Goal: Information Seeking & Learning: Learn about a topic

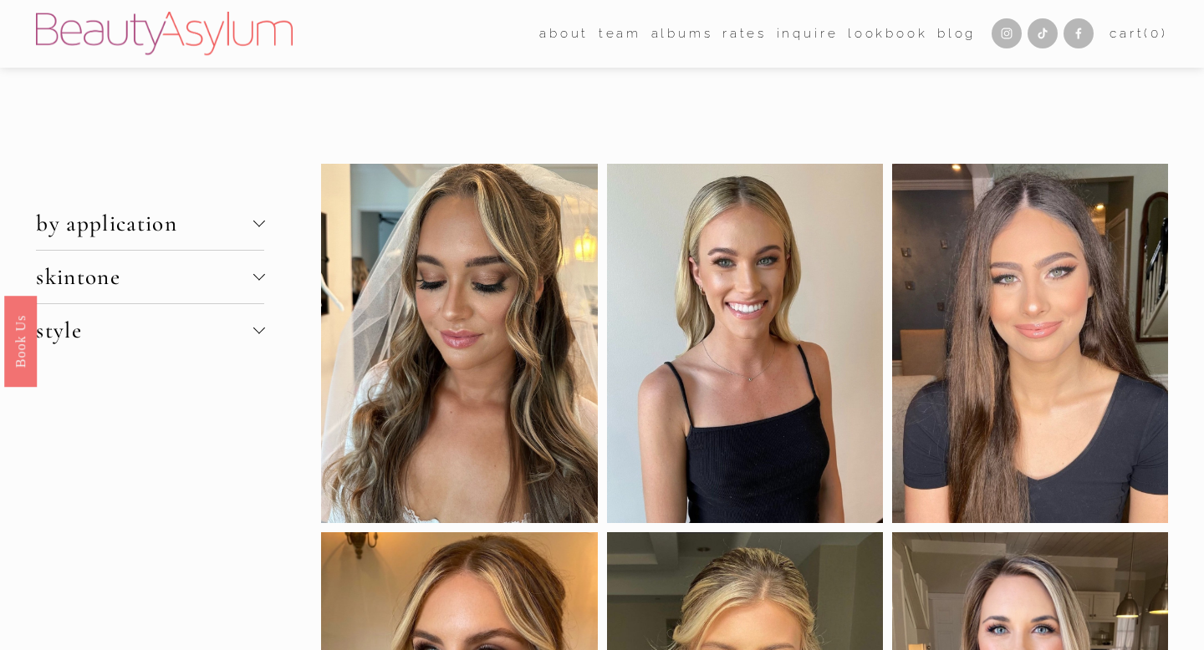
click at [219, 285] on span "skintone" at bounding box center [144, 277] width 217 height 28
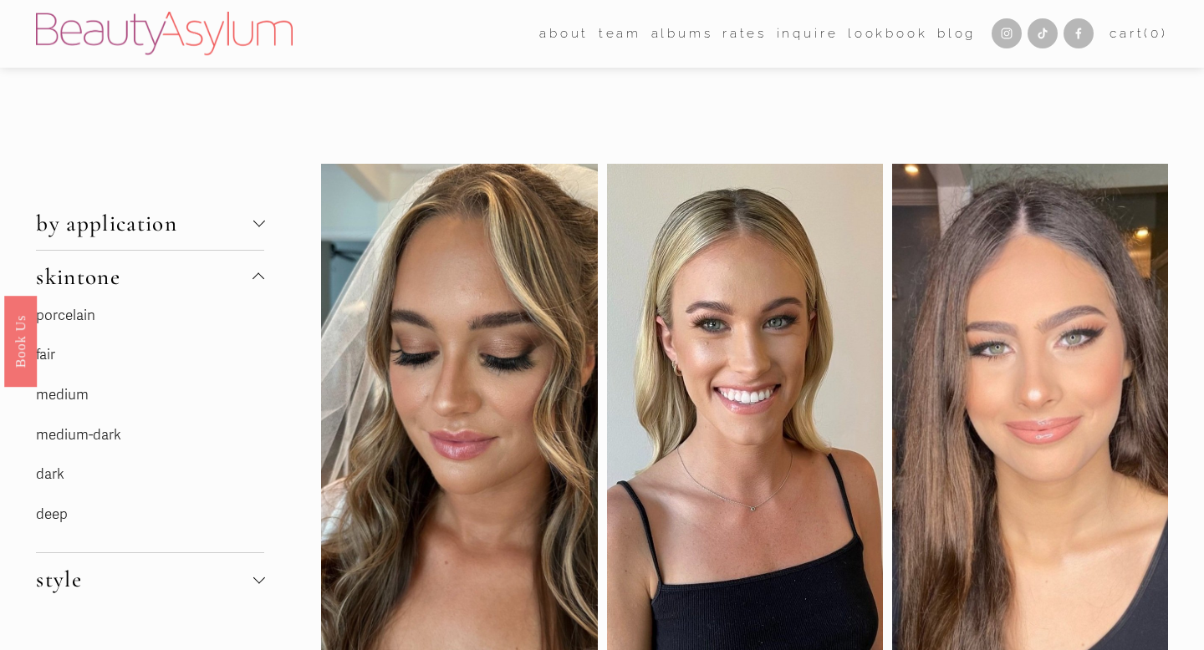
click at [55, 359] on link "fair" at bounding box center [45, 355] width 19 height 18
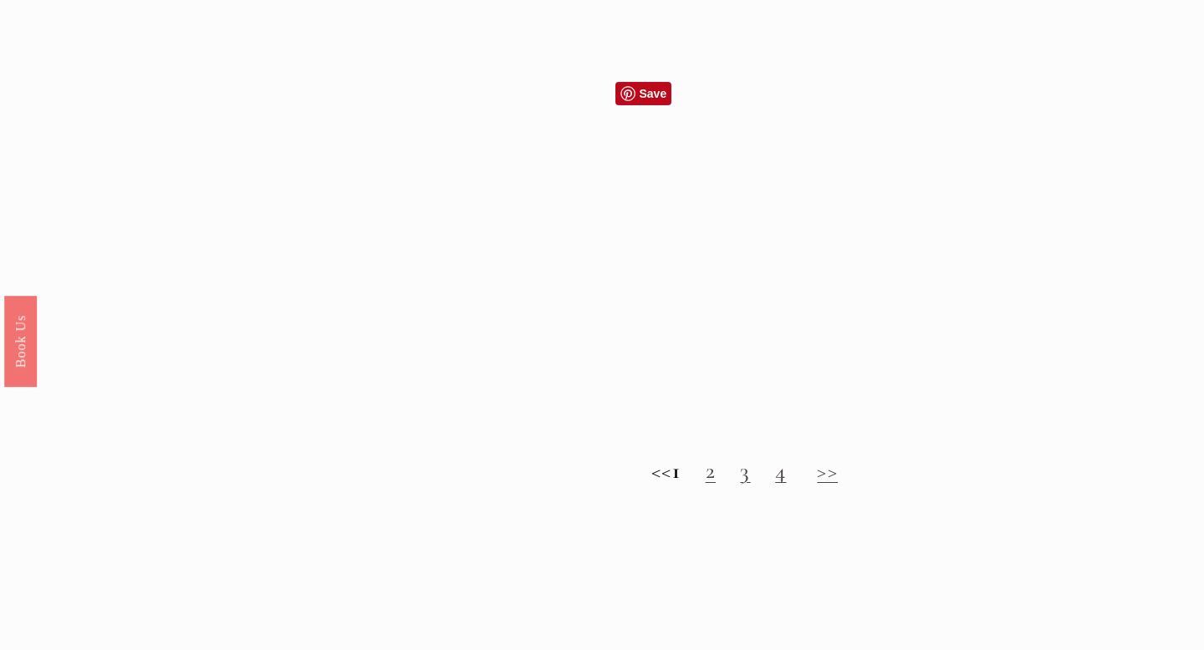
scroll to position [1500, 0]
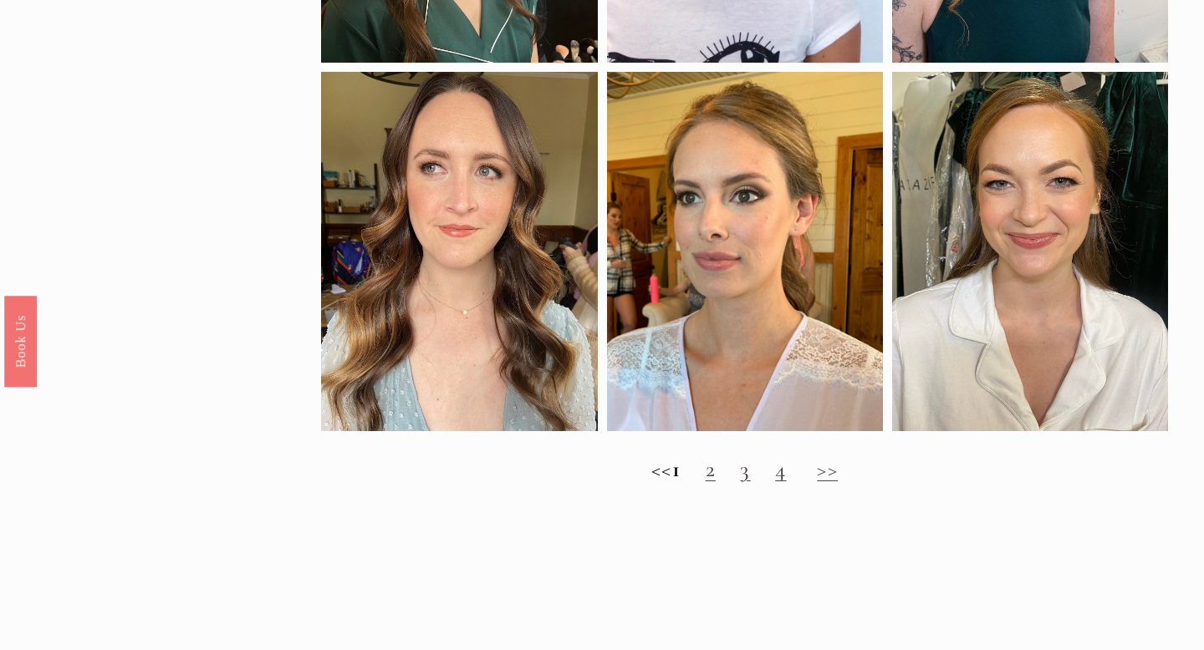
click at [710, 471] on h2 "<< 1 2 3 4 >>" at bounding box center [744, 469] width 846 height 27
click at [716, 472] on link "2" at bounding box center [711, 470] width 10 height 28
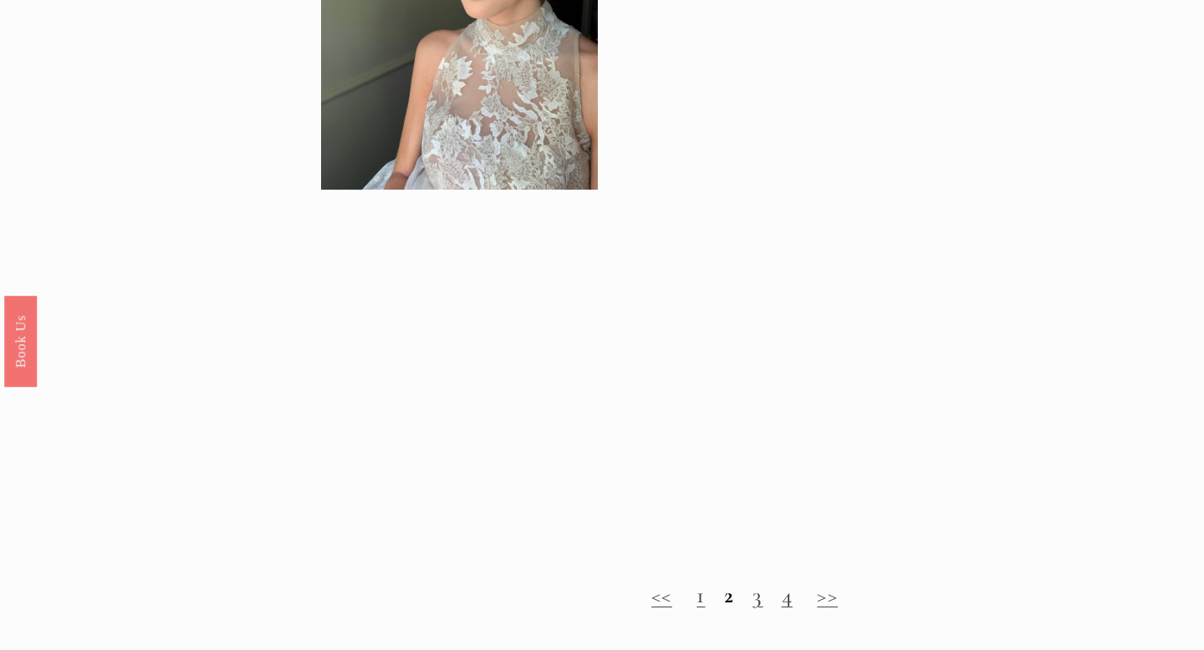
scroll to position [1337, 0]
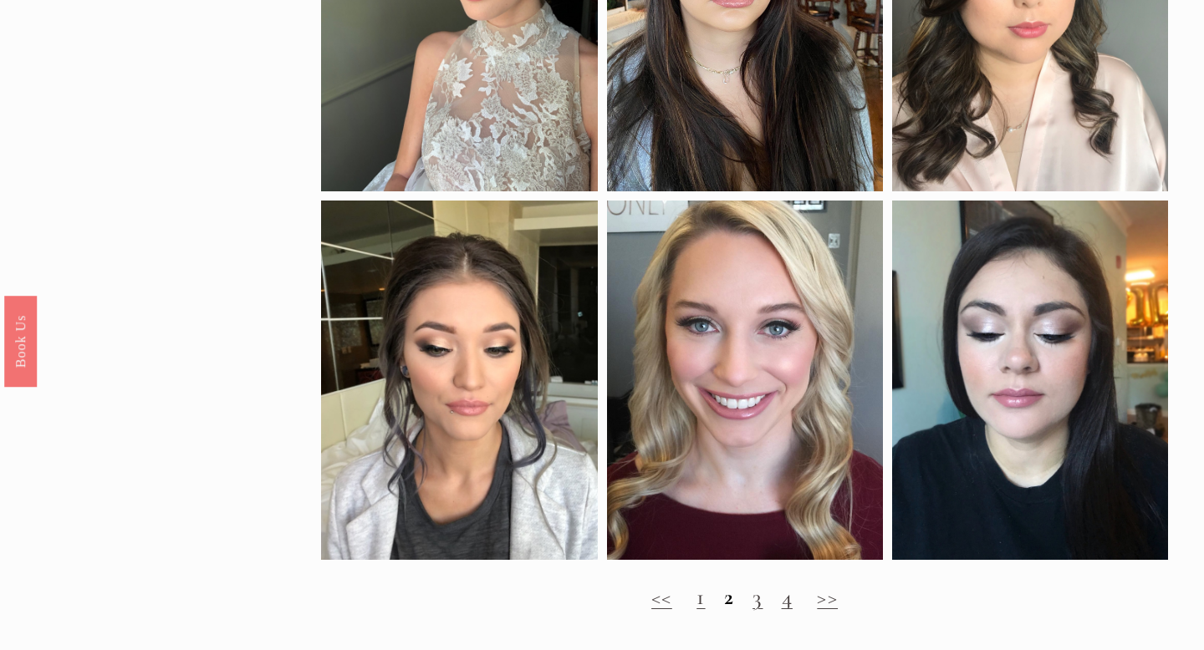
click at [755, 602] on link "3" at bounding box center [757, 597] width 10 height 28
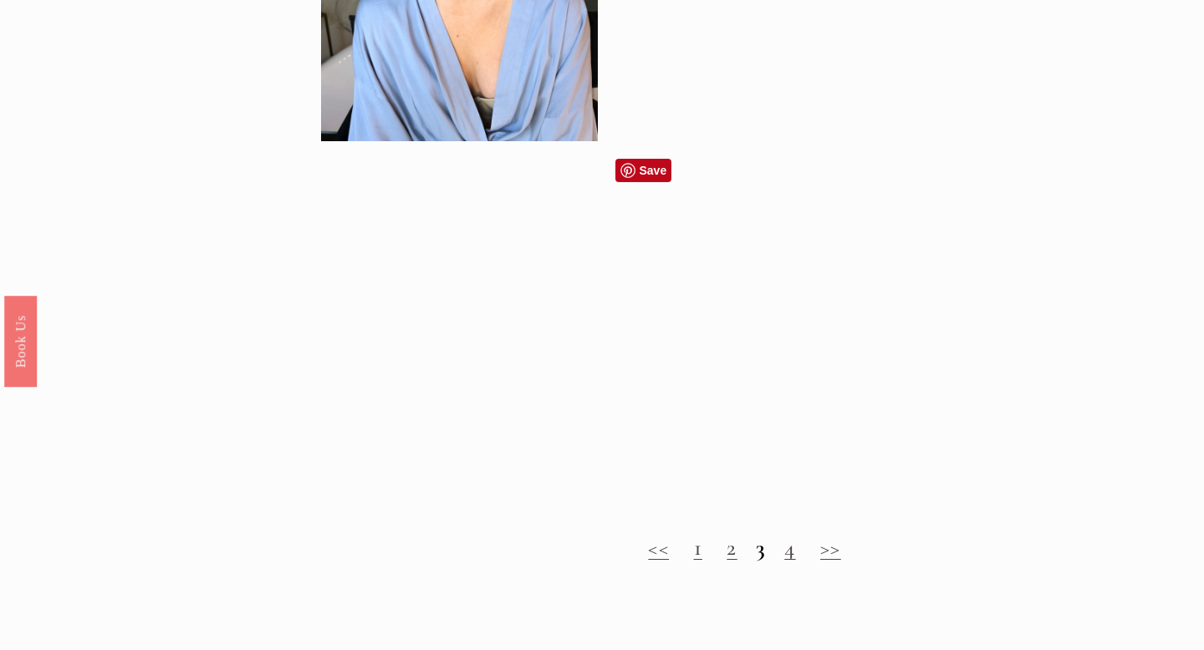
scroll to position [1486, 0]
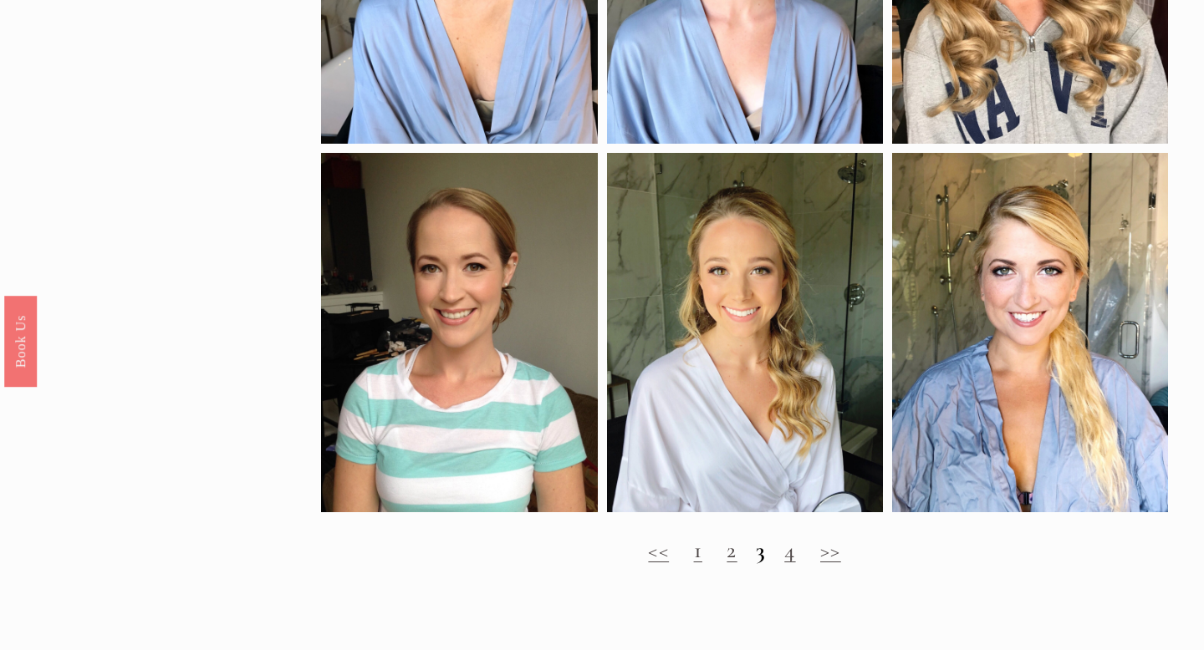
click at [796, 562] on h2 "<< 1 2 3 4 >>" at bounding box center [744, 551] width 846 height 27
click at [792, 558] on link "4" at bounding box center [789, 551] width 11 height 28
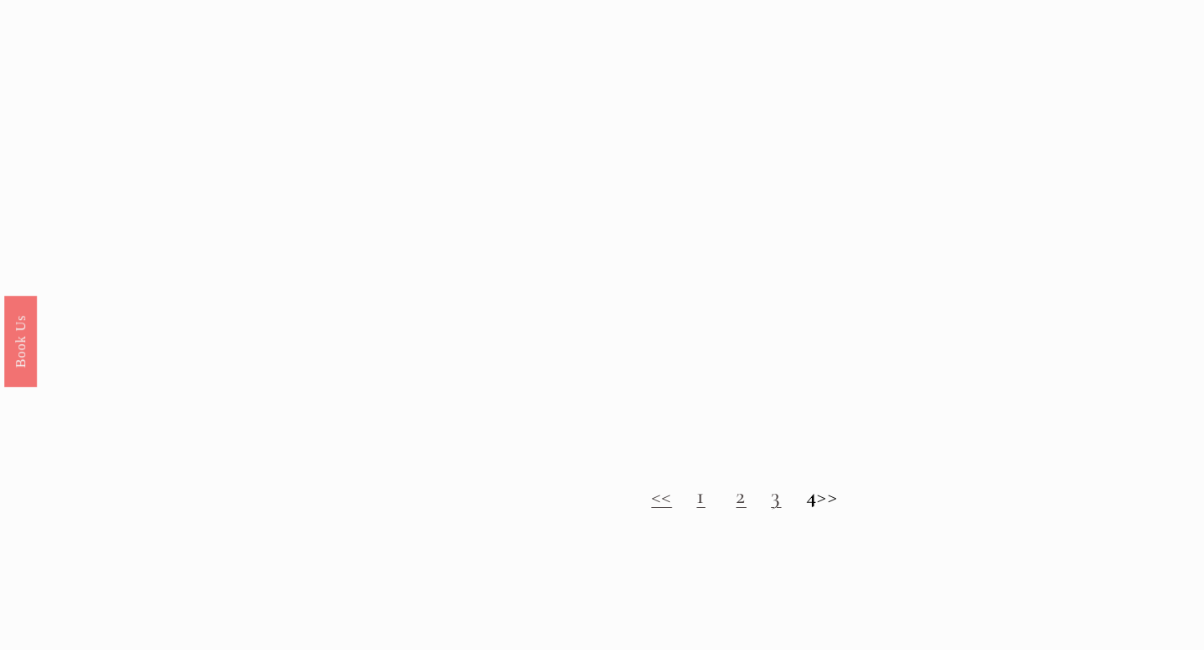
scroll to position [1495, 0]
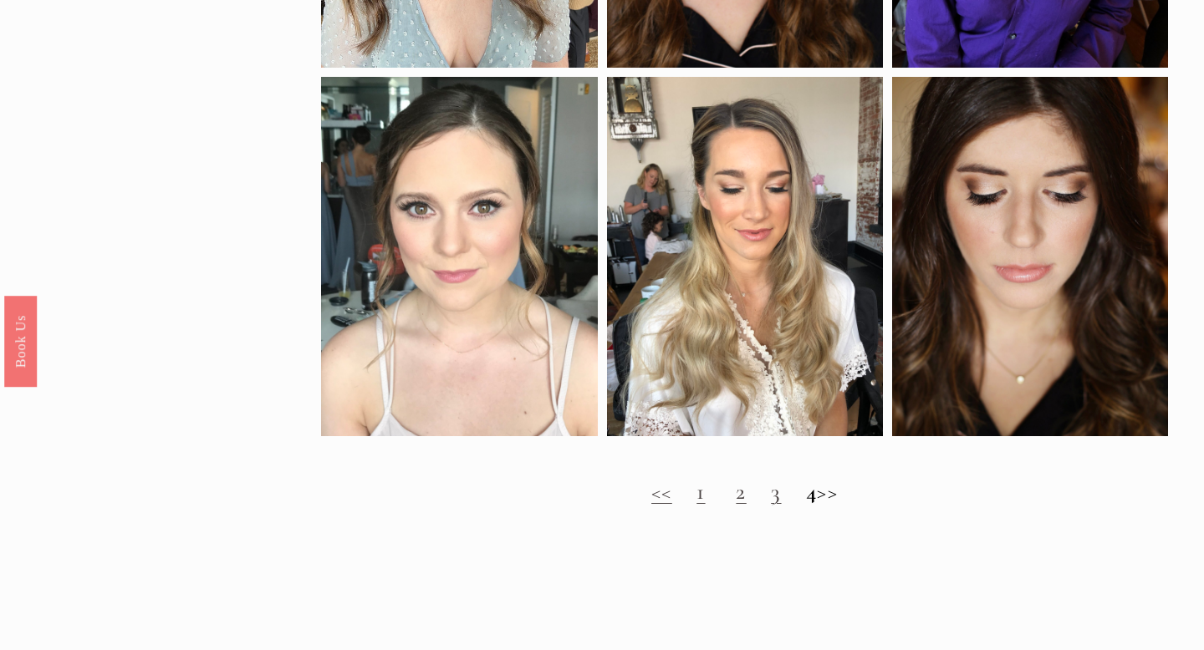
click at [696, 494] on link "1" at bounding box center [700, 492] width 8 height 28
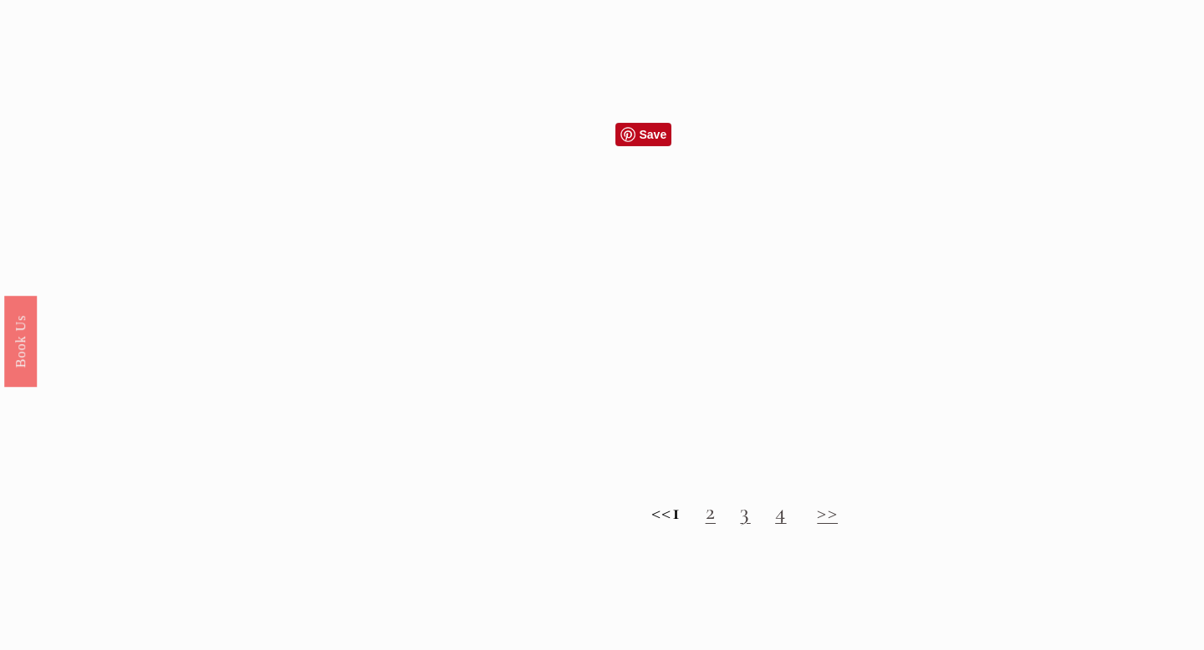
scroll to position [1455, 0]
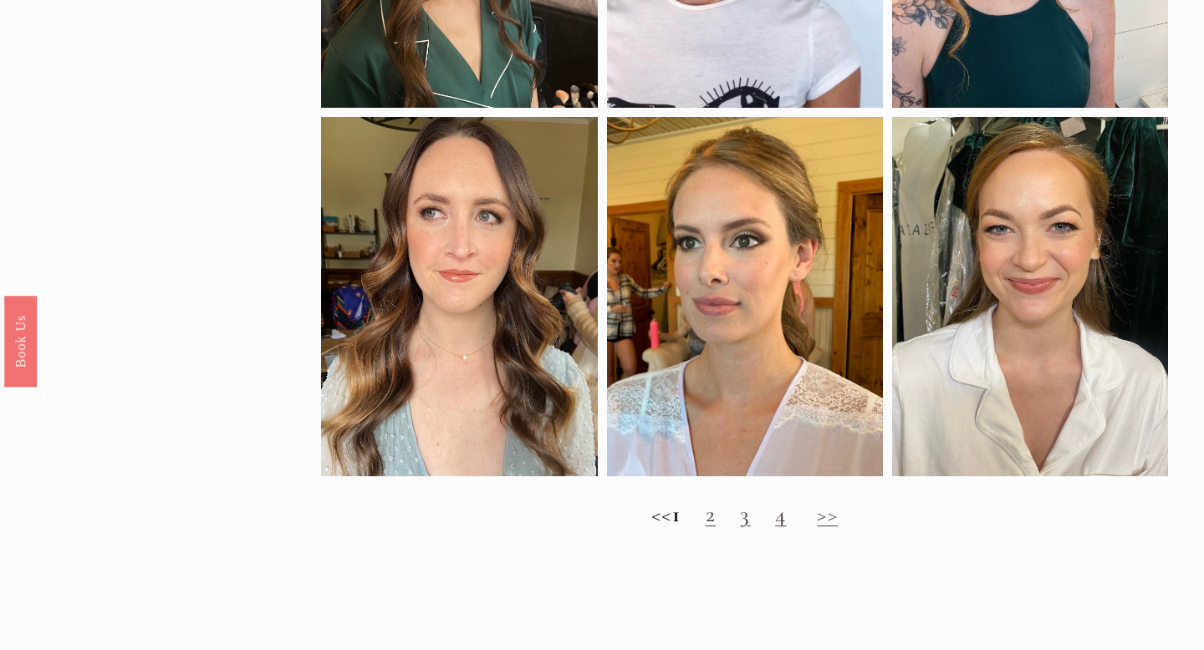
click at [716, 524] on link "2" at bounding box center [711, 515] width 10 height 28
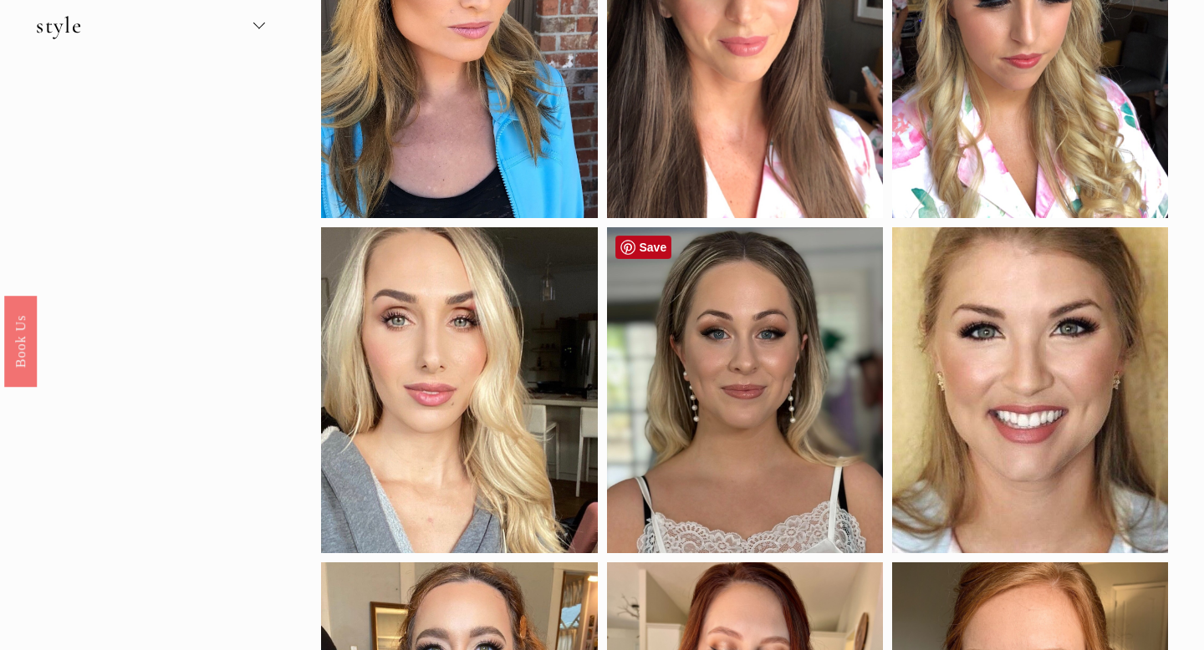
scroll to position [269, 0]
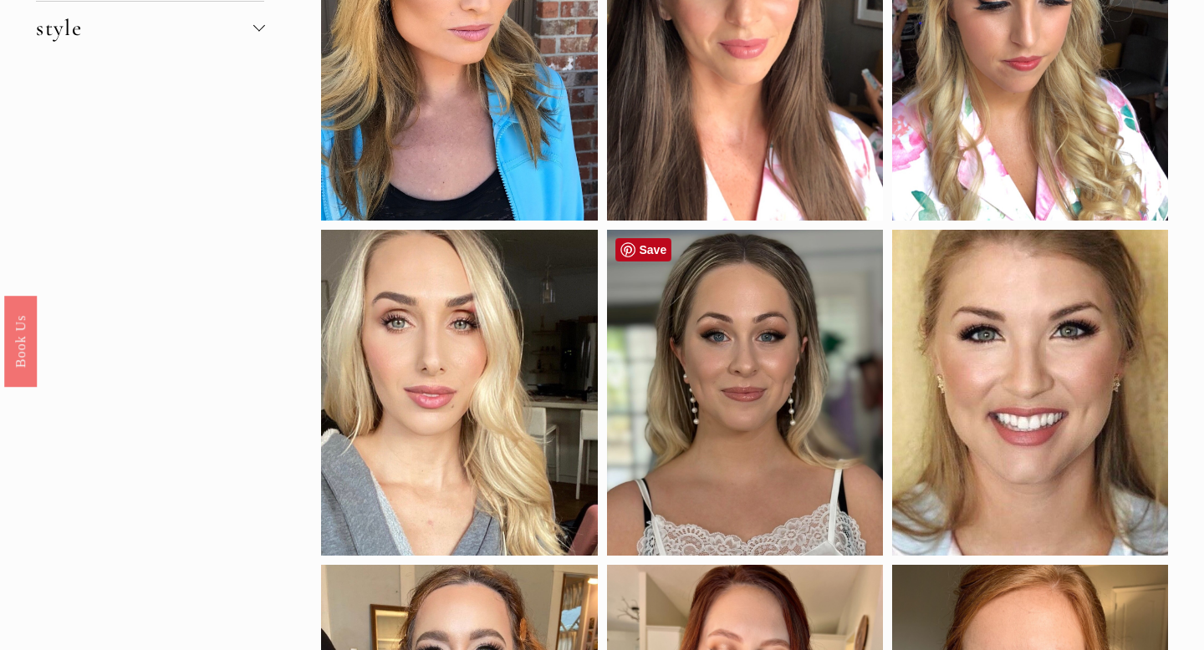
click at [749, 365] on div at bounding box center [745, 393] width 276 height 326
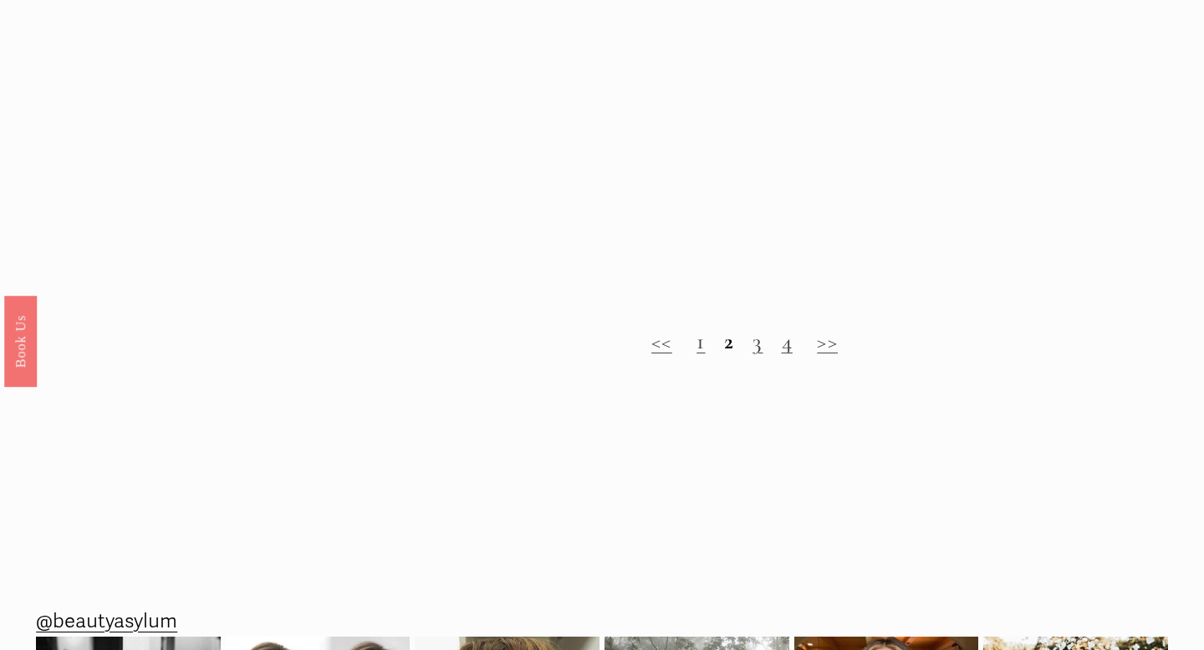
scroll to position [1594, 0]
